Goal: Complete application form: Complete application form

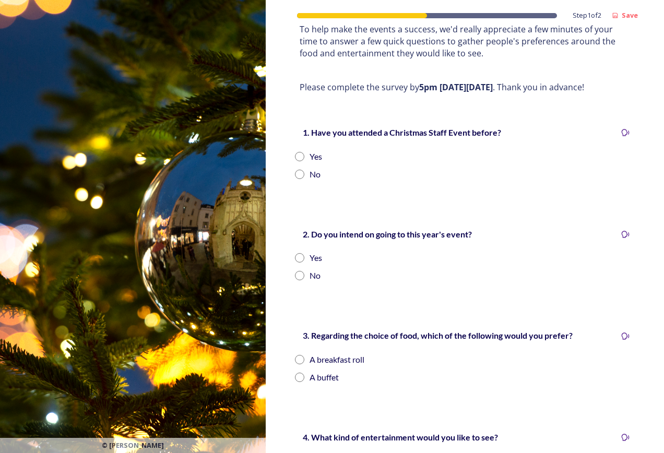
scroll to position [162, 0]
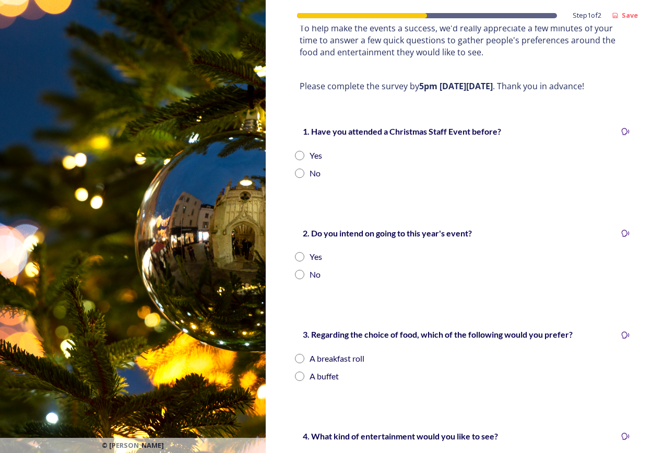
click at [302, 151] on input "radio" at bounding box center [299, 155] width 9 height 9
radio input "true"
click at [301, 255] on input "radio" at bounding box center [299, 256] width 9 height 9
radio input "true"
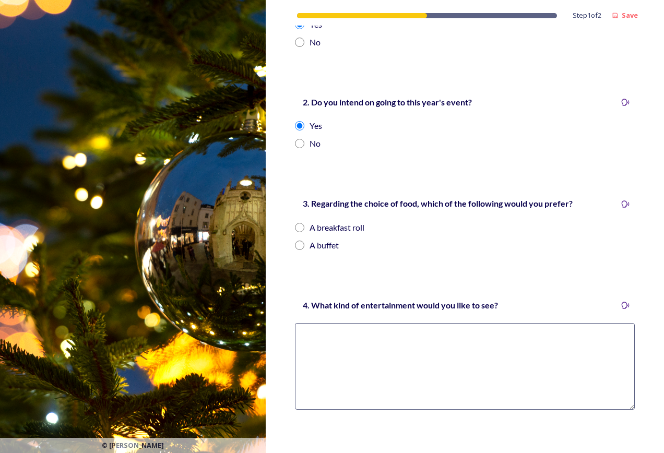
scroll to position [301, 0]
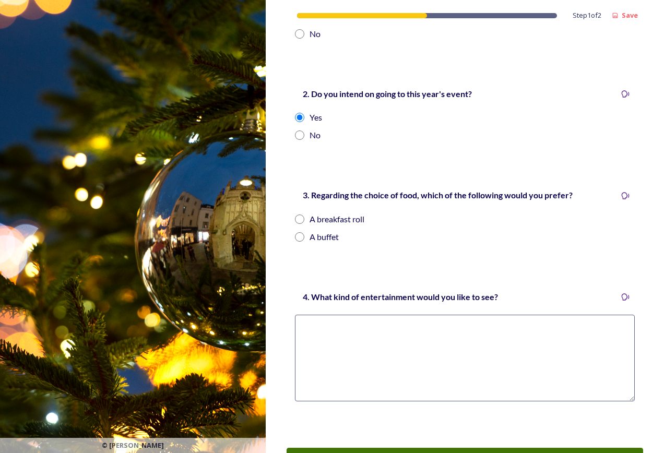
click at [300, 238] on input "radio" at bounding box center [299, 236] width 9 height 9
radio input "true"
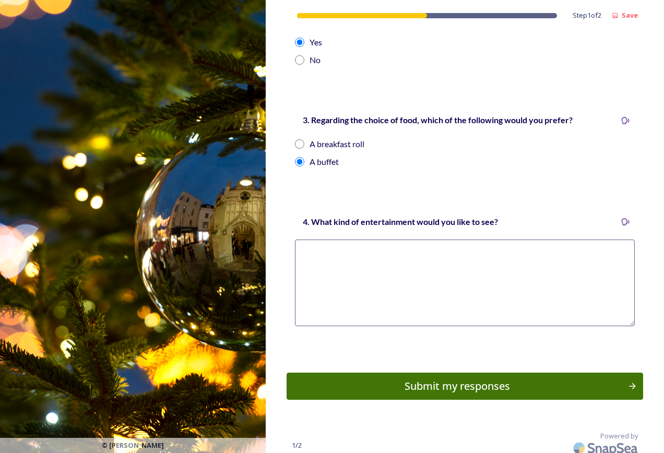
scroll to position [384, 0]
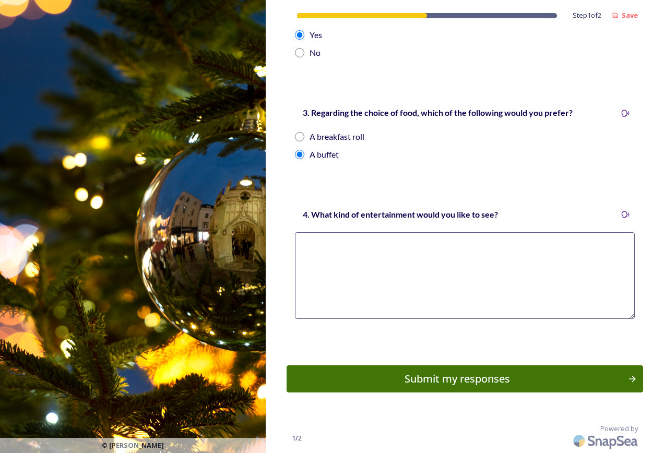
click at [362, 255] on textarea at bounding box center [465, 275] width 340 height 87
click at [301, 135] on input "radio" at bounding box center [299, 136] width 9 height 9
radio input "true"
click at [354, 259] on textarea at bounding box center [465, 275] width 340 height 87
click at [484, 244] on textarea "Keep the Quiz as I think that is lovely for departmnents to get together as a t…" at bounding box center [465, 275] width 340 height 87
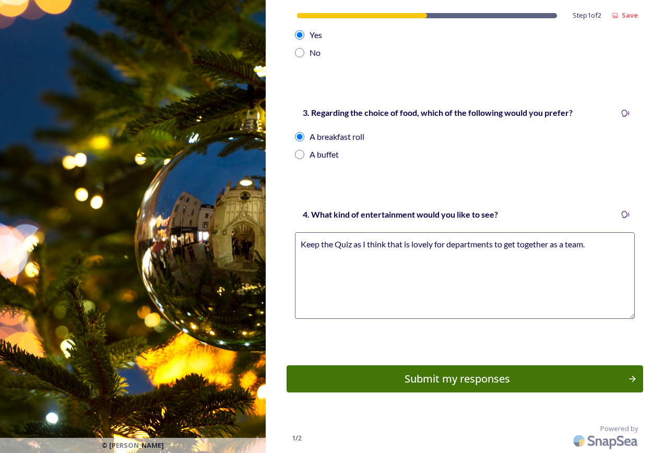
click at [599, 246] on textarea "Keep the Quiz as I think that is lovely for departments to get together as a te…" at bounding box center [465, 275] width 340 height 87
click at [348, 255] on textarea "Keep the Quiz as I think that is lovely for departments to get together as a te…" at bounding box center [465, 275] width 340 height 87
type textarea "Keep the Quiz as I think that is lovely for departments to get together as a te…"
click at [460, 378] on div "Submit my responses" at bounding box center [456, 379] width 333 height 16
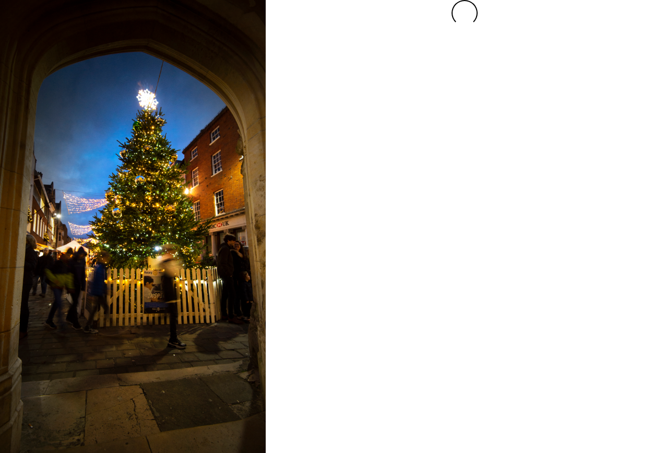
scroll to position [0, 0]
